Goal: Use online tool/utility: Utilize a website feature to perform a specific function

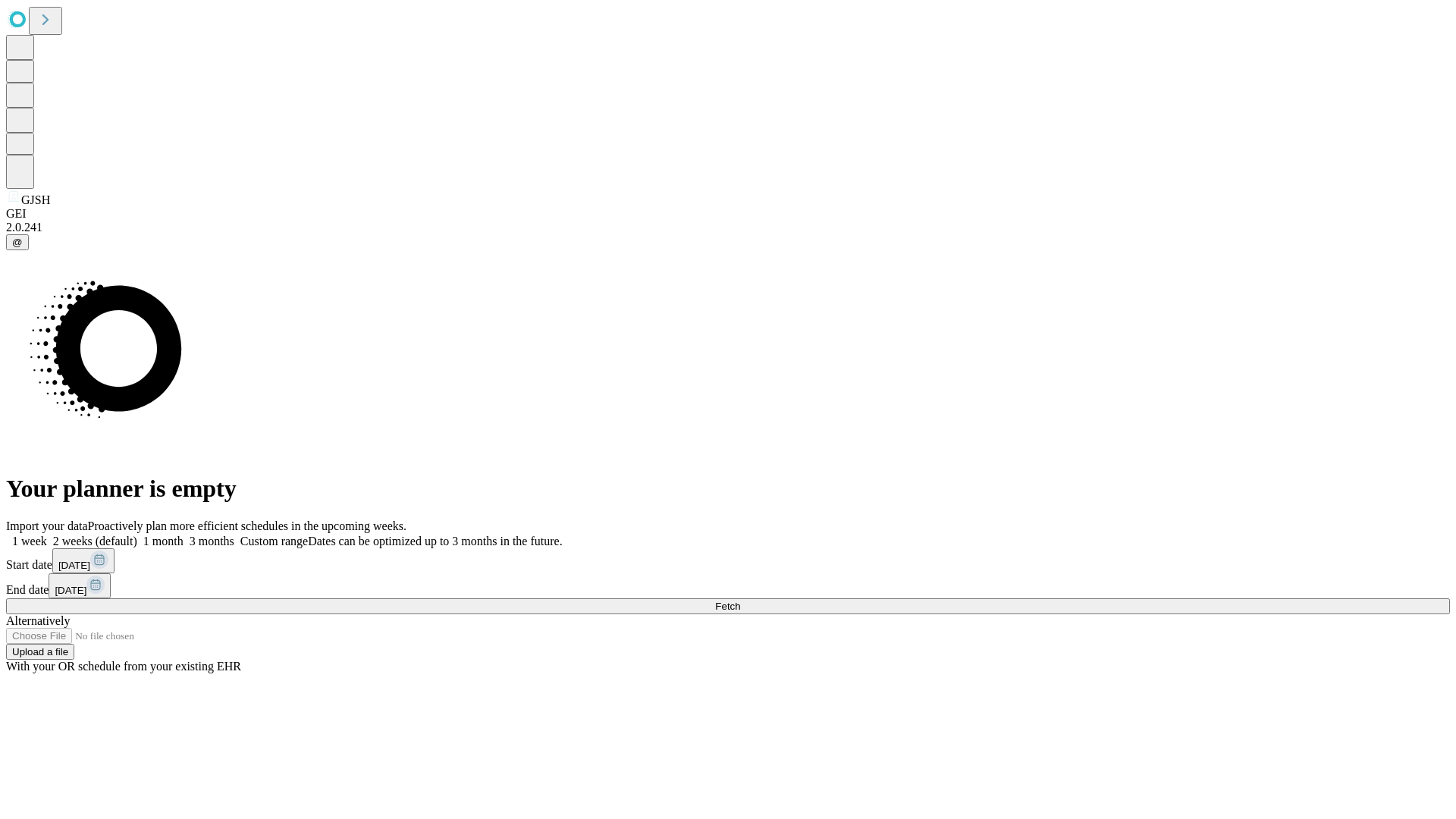
click at [741, 601] on span "Fetch" at bounding box center [728, 607] width 25 height 12
